Goal: Information Seeking & Learning: Learn about a topic

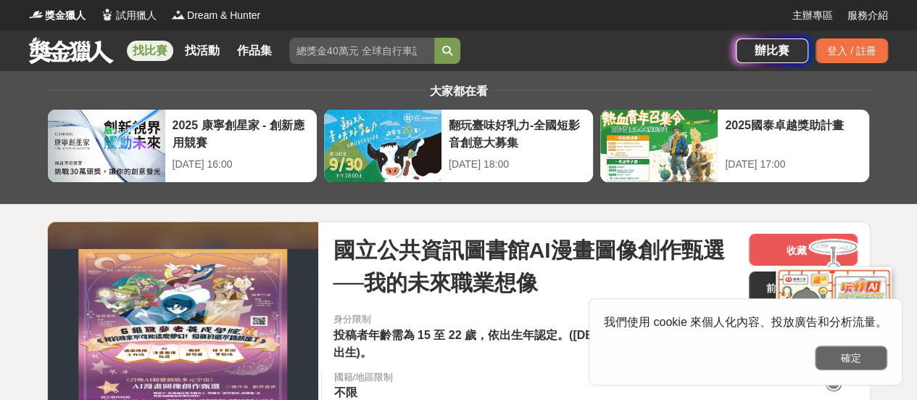
click at [859, 363] on button "確定" at bounding box center [851, 357] width 73 height 25
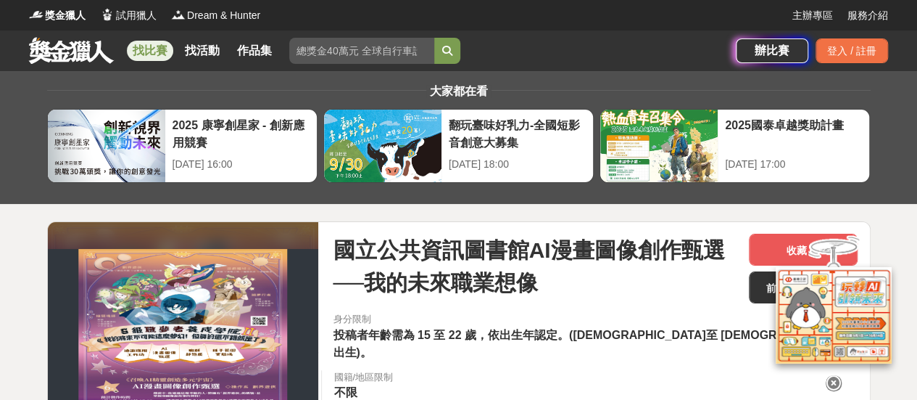
click at [147, 44] on link "找比賽" at bounding box center [150, 51] width 46 height 20
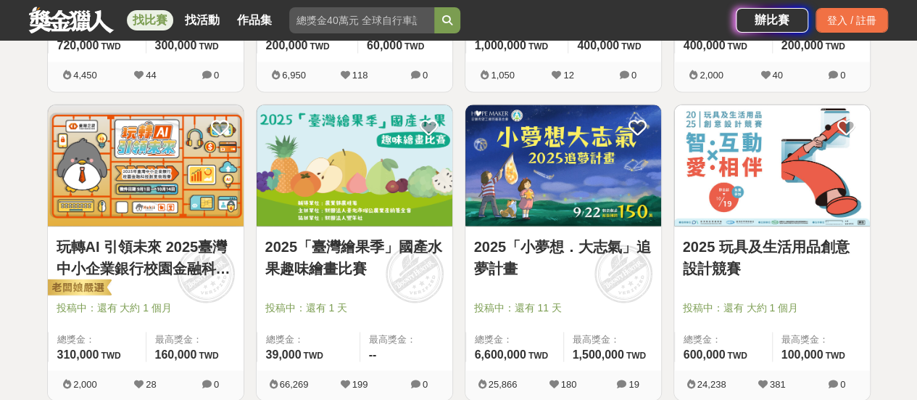
scroll to position [1160, 0]
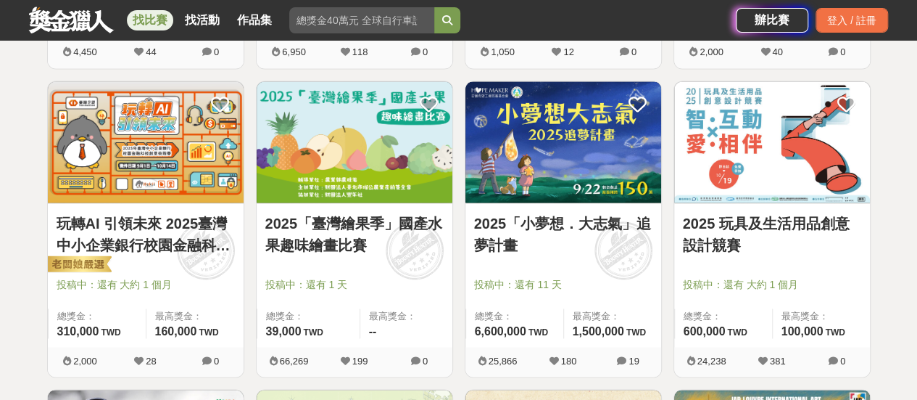
click at [394, 282] on span "投稿中：還有 1 天" at bounding box center [354, 283] width 178 height 15
click at [344, 358] on icon at bounding box center [345, 359] width 9 height 9
drag, startPoint x: 373, startPoint y: 354, endPoint x: 384, endPoint y: 357, distance: 12.0
click at [381, 356] on span "199" at bounding box center [354, 359] width 65 height 15
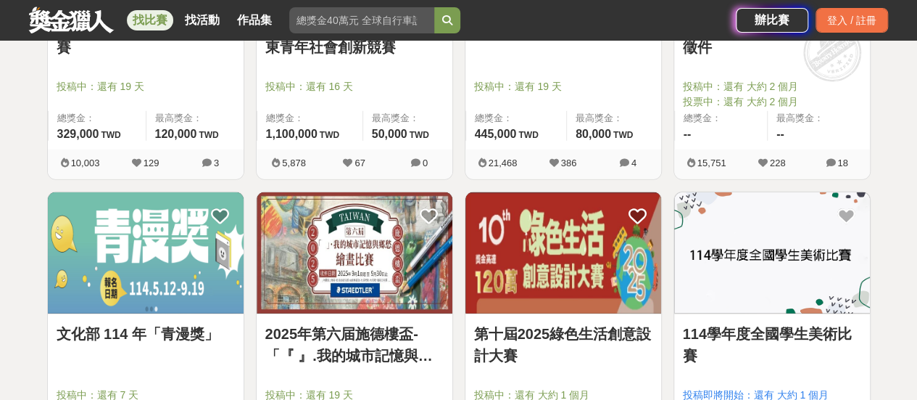
scroll to position [1810, 0]
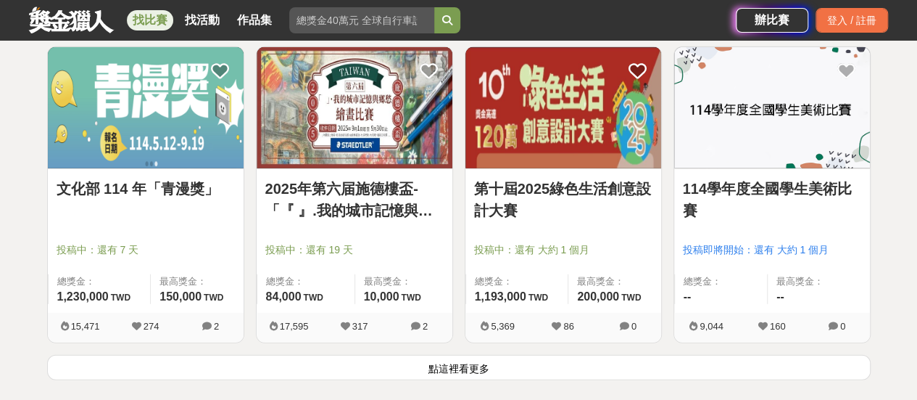
click at [837, 227] on div at bounding box center [776, 228] width 187 height 17
click at [799, 291] on div "最高獎金： --" at bounding box center [818, 289] width 103 height 30
click at [557, 321] on icon at bounding box center [556, 325] width 9 height 9
click at [476, 367] on button "點這裡看更多" at bounding box center [459, 367] width 824 height 25
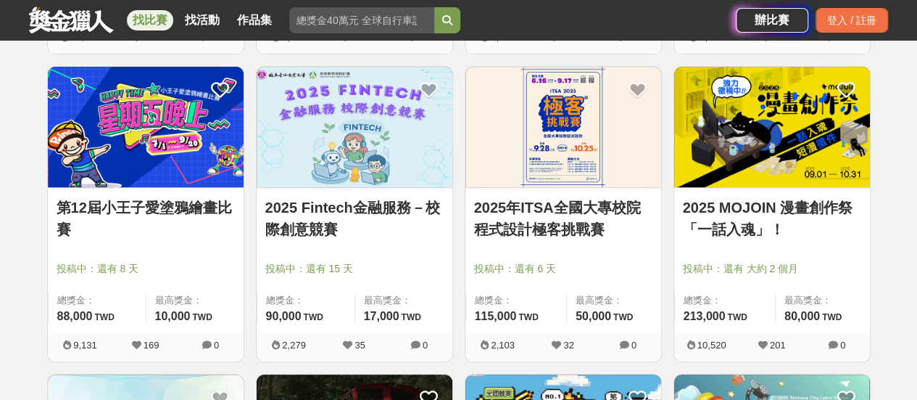
scroll to position [2858, 0]
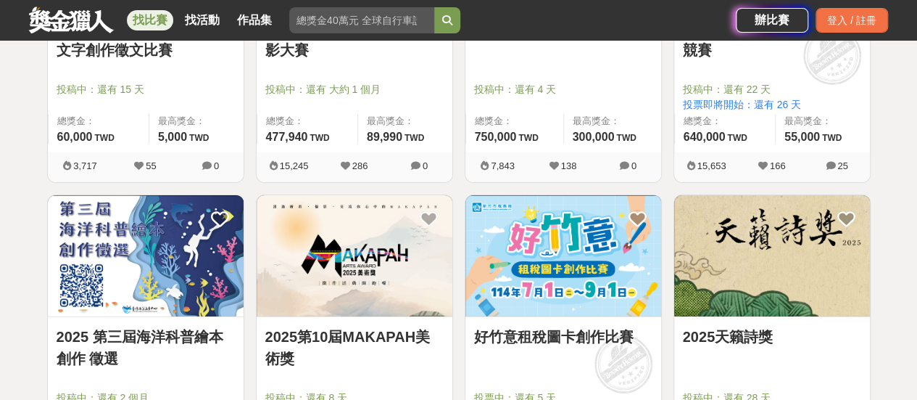
scroll to position [2277, 0]
